Goal: Task Accomplishment & Management: Complete application form

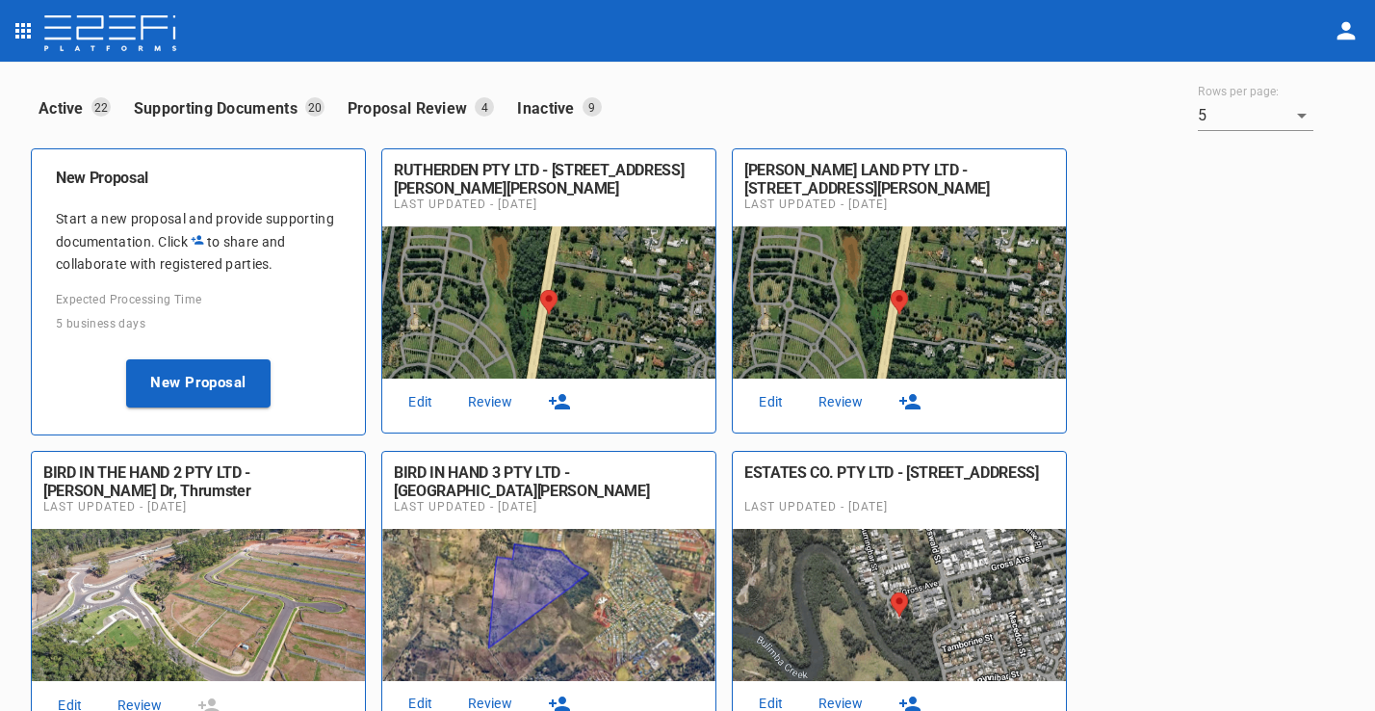
click at [428, 401] on link "Edit" at bounding box center [421, 402] width 62 height 26
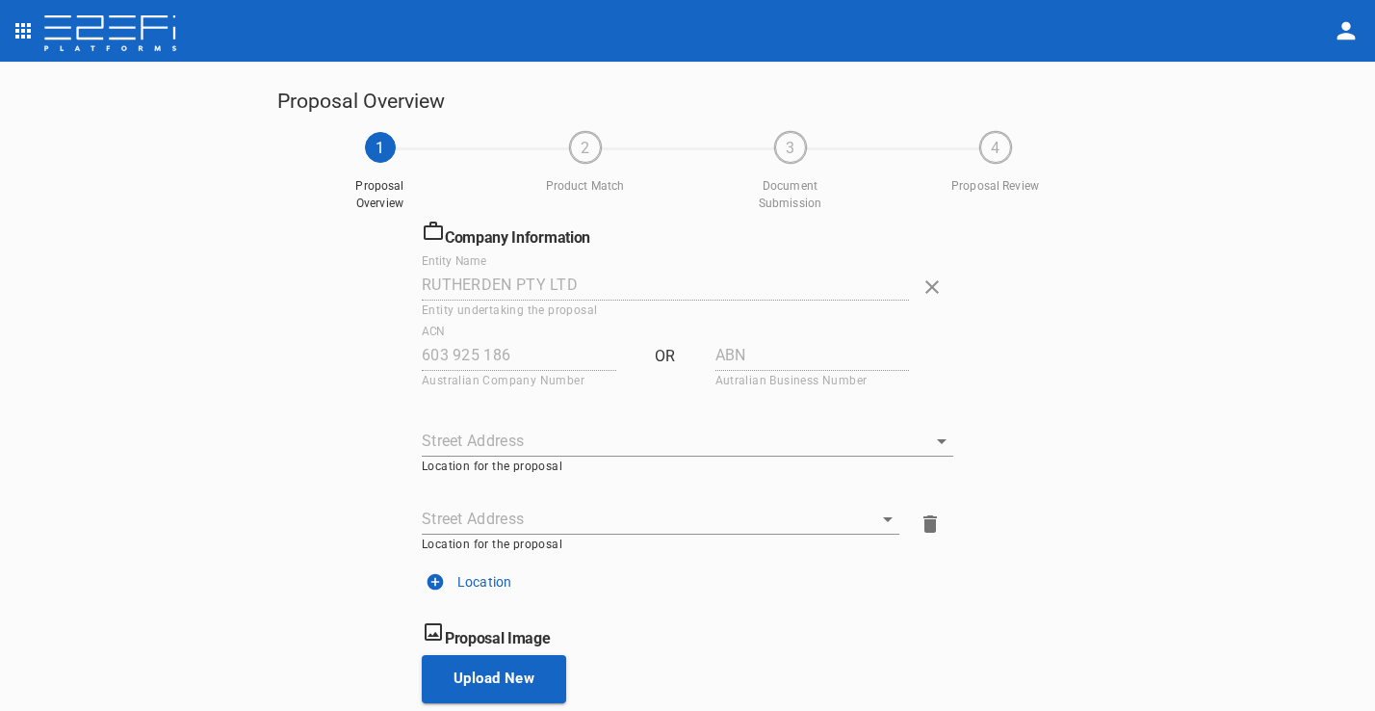
type input "[STREET_ADDRESS][PERSON_NAME][PERSON_NAME][PERSON_NAME]"
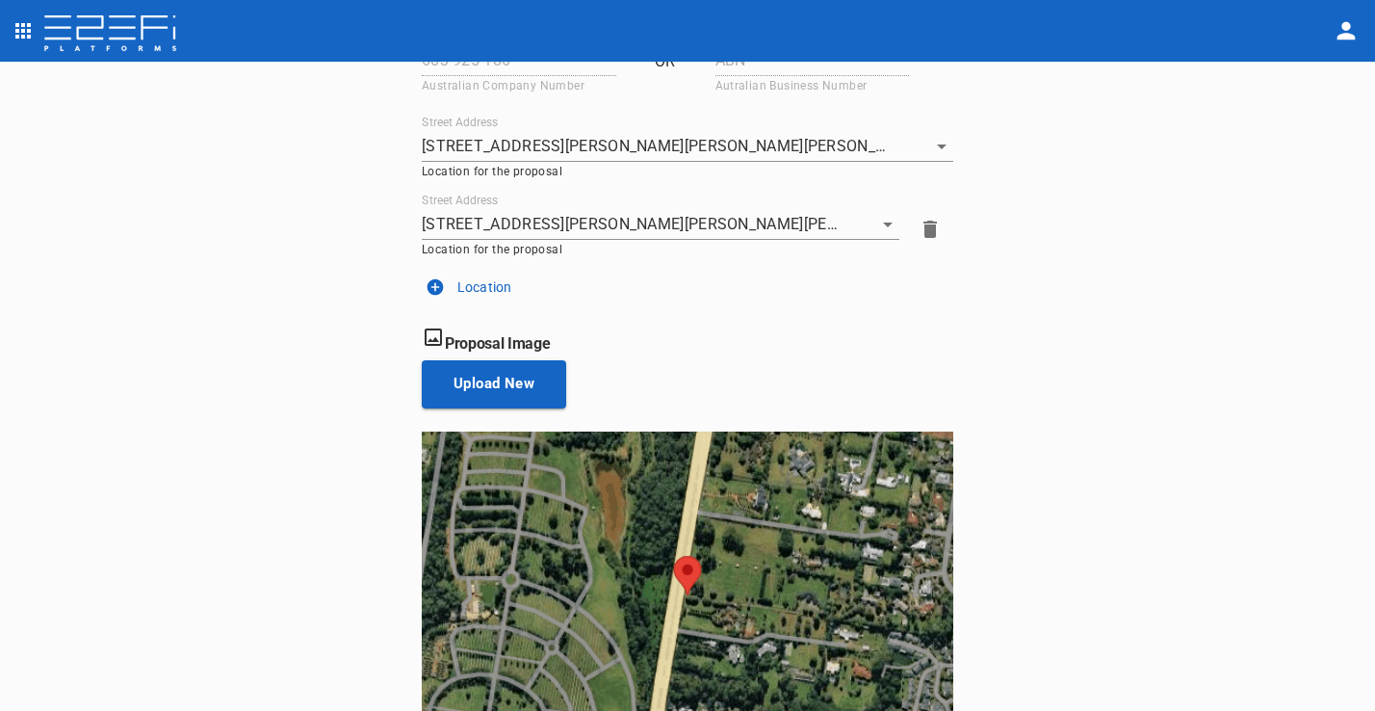
scroll to position [367, 0]
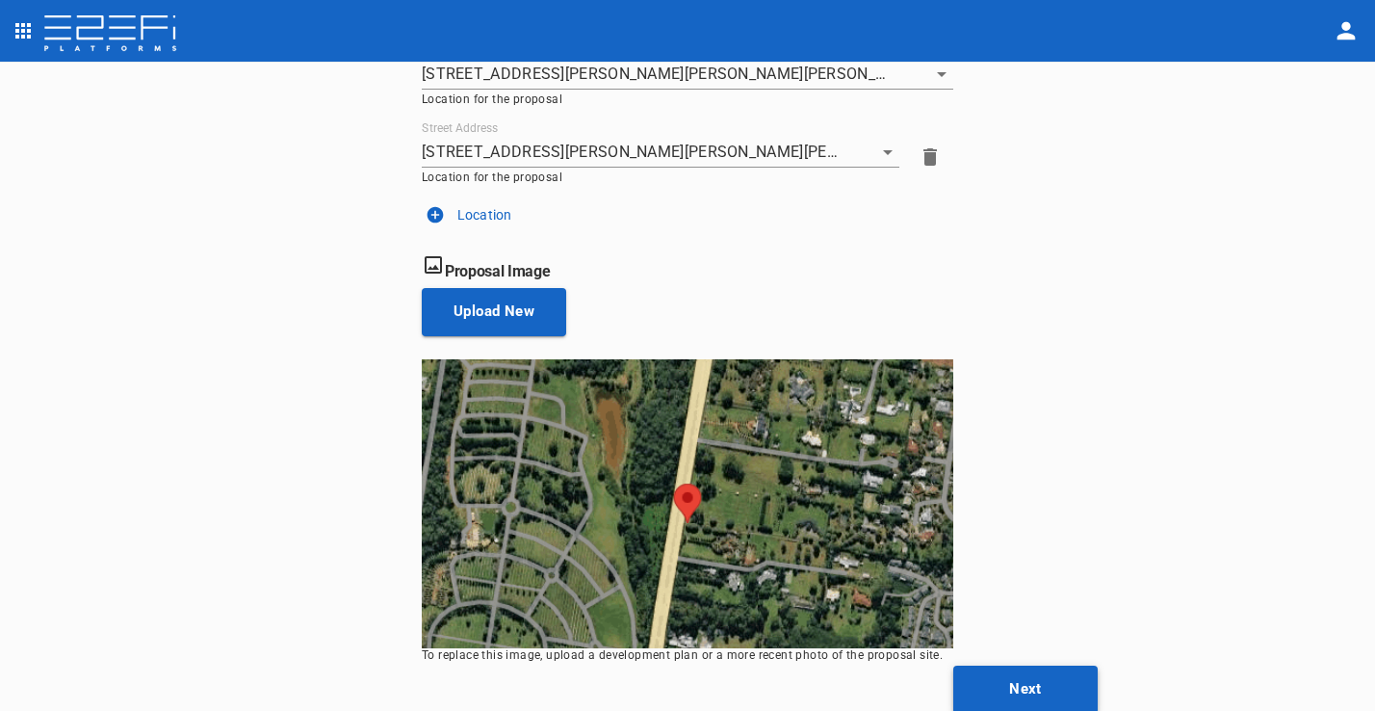
click at [1038, 666] on button "Next" at bounding box center [1026, 690] width 144 height 48
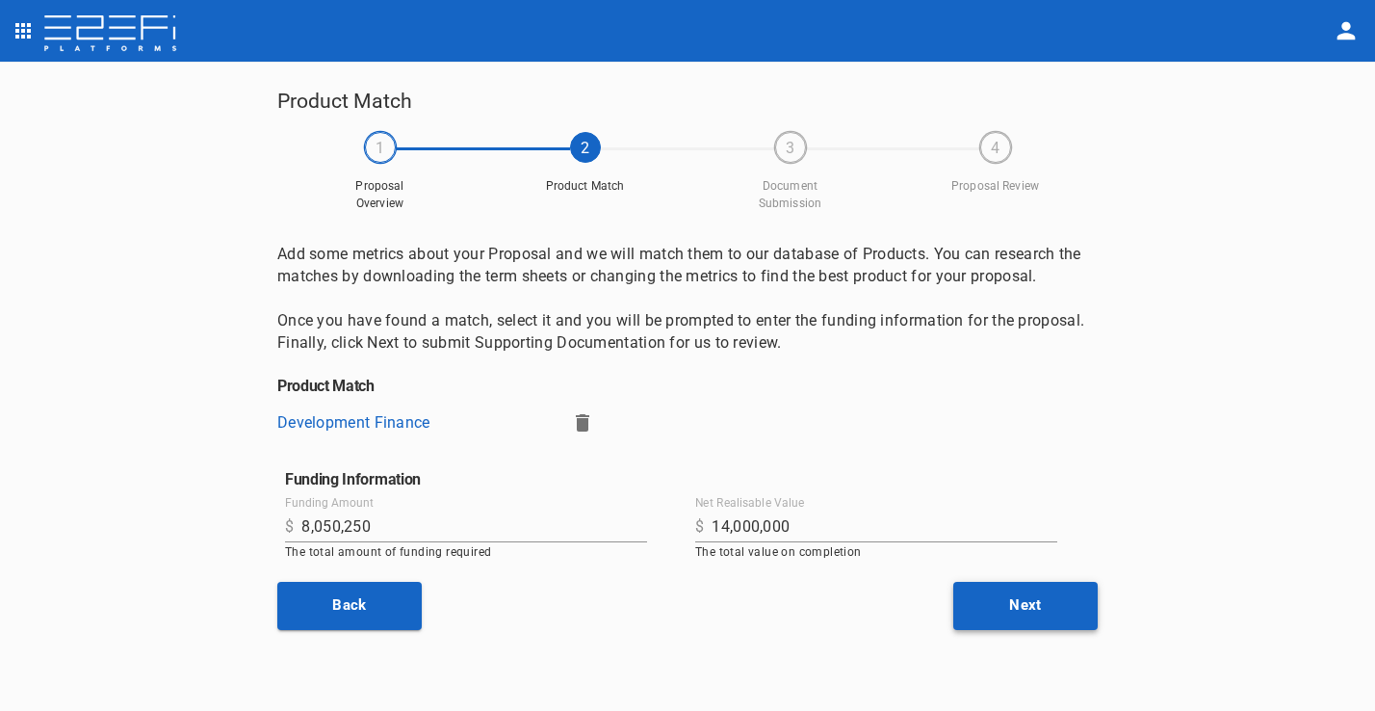
click at [1032, 605] on button "Next" at bounding box center [1026, 606] width 144 height 48
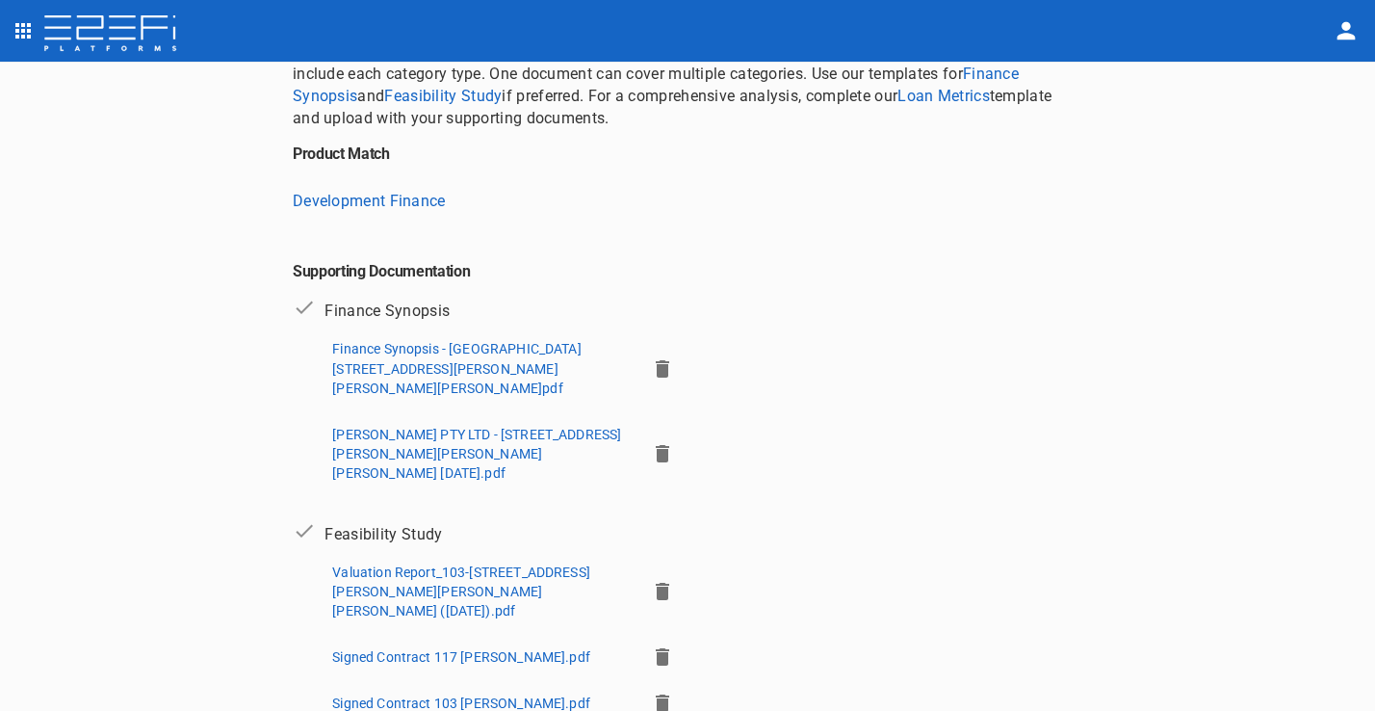
scroll to position [198, 0]
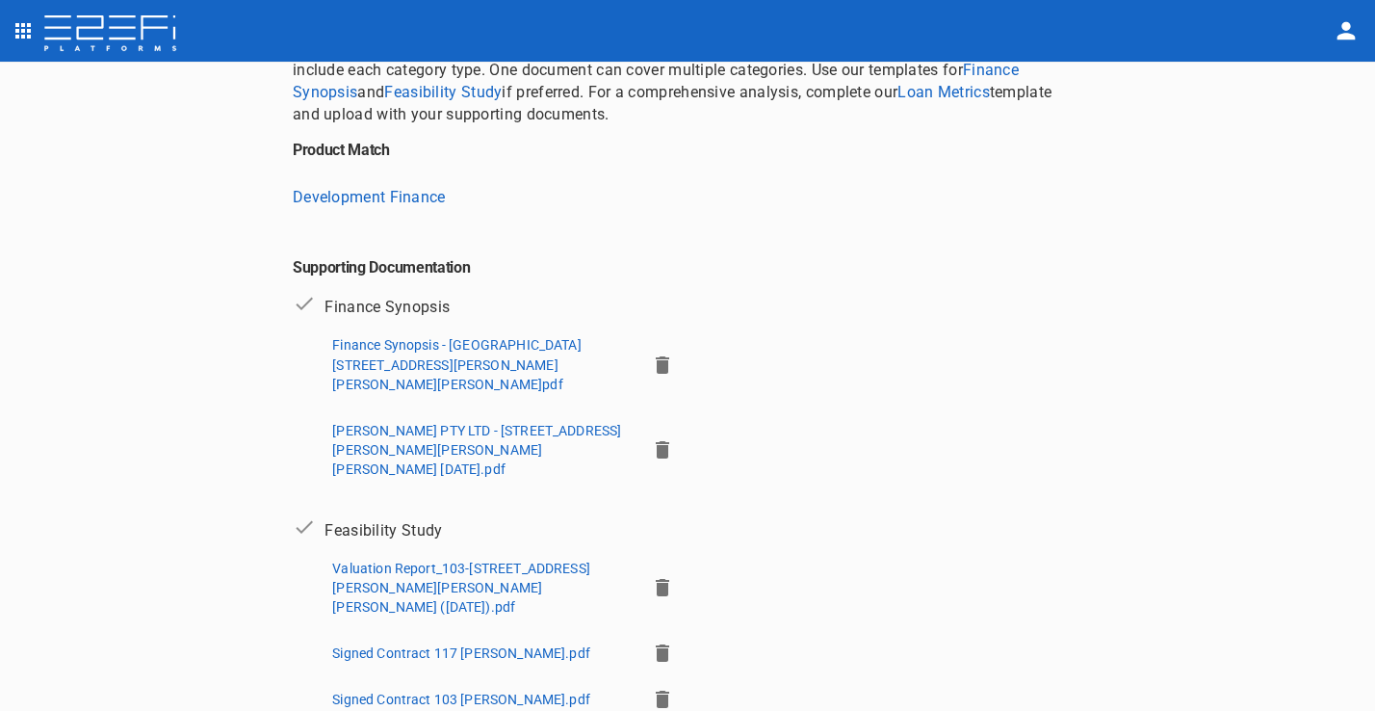
click at [516, 559] on p "Valuation Report_103-[STREET_ADDRESS][PERSON_NAME][PERSON_NAME][PERSON_NAME] ([…" at bounding box center [481, 588] width 298 height 58
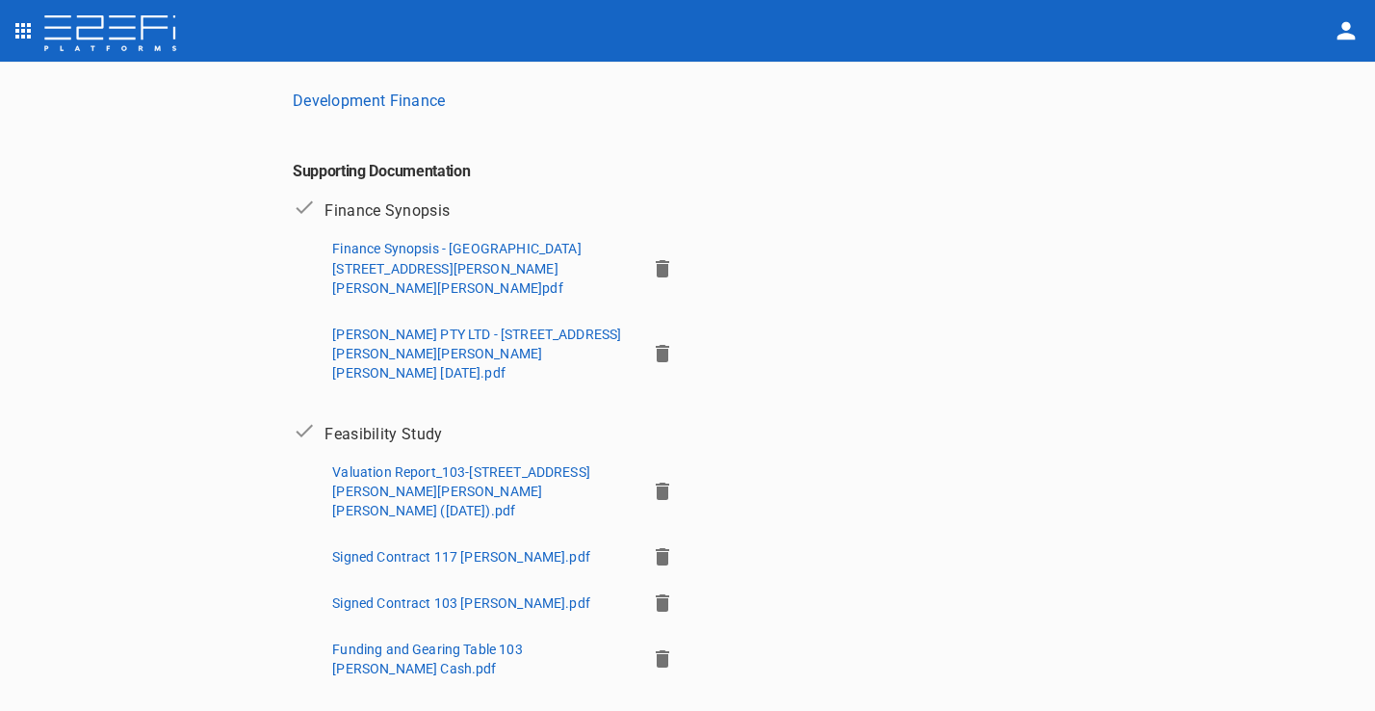
scroll to position [92, 0]
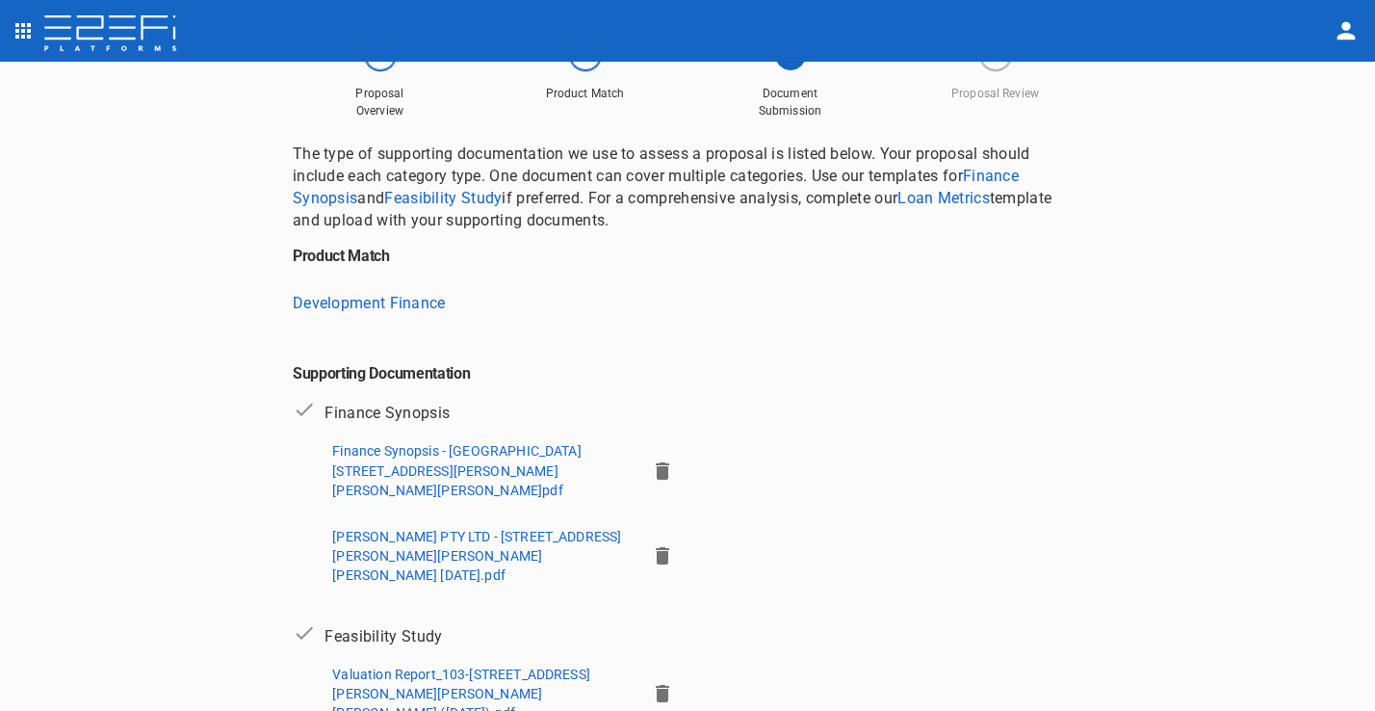
click at [125, 31] on img at bounding box center [110, 34] width 136 height 39
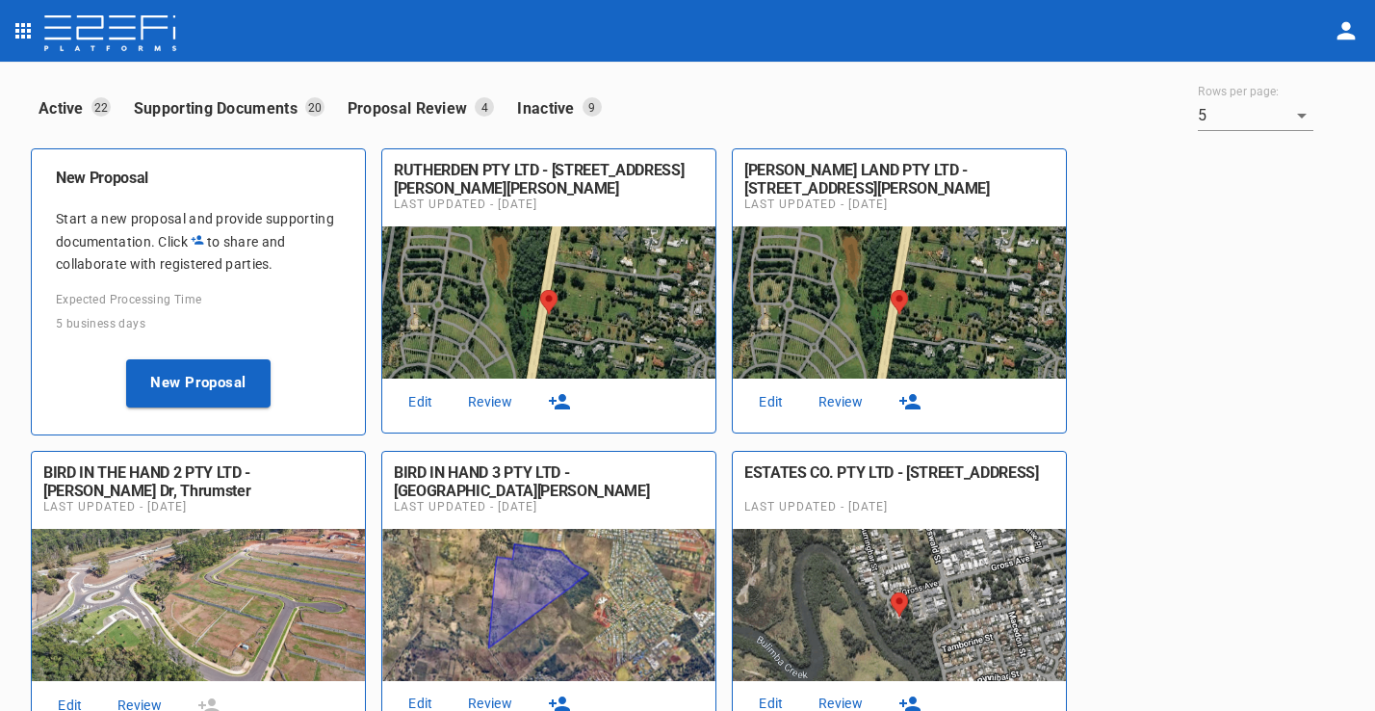
click at [31, 30] on icon "open drawer" at bounding box center [22, 30] width 15 height 15
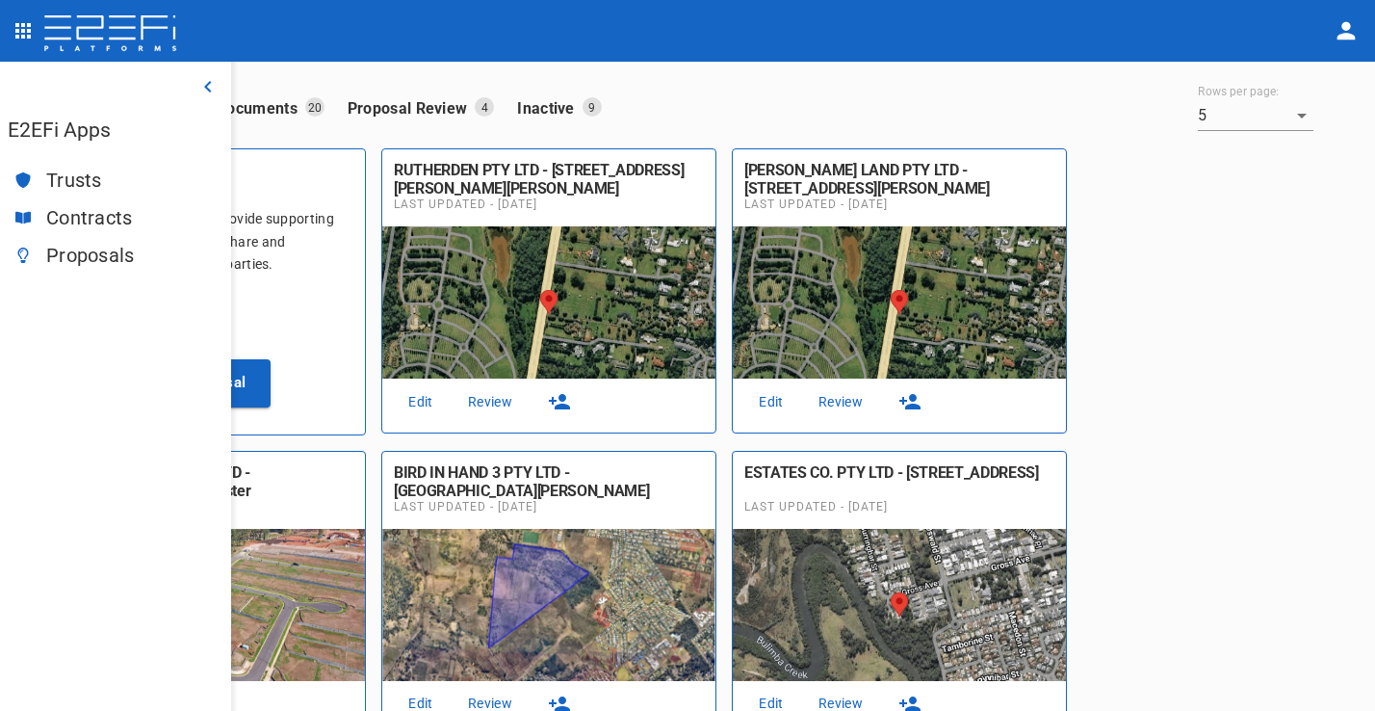
click at [96, 217] on span "Contracts" at bounding box center [131, 218] width 170 height 22
